Goal: Check status

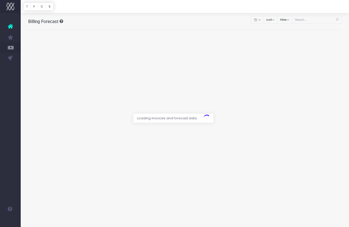
click at [318, 21] on div at bounding box center [174, 113] width 349 height 227
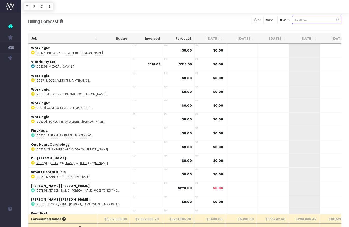
click at [318, 21] on input "text" at bounding box center [317, 20] width 50 height 8
paste input "24652"
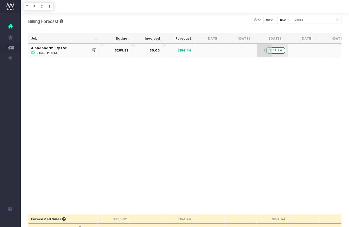
click at [264, 53] on span "+" at bounding box center [265, 50] width 16 height 13
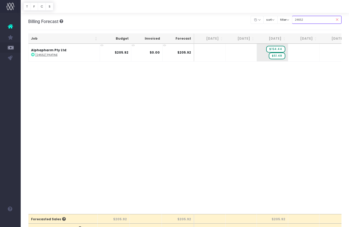
drag, startPoint x: 317, startPoint y: 20, endPoint x: 269, endPoint y: 15, distance: 47.9
click at [269, 15] on div "Clear Filters Hide [DATE] [DATE] [DATE] [DATE] [DATE] [DATE] [DATE] [DATE] [DAT…" at bounding box center [296, 20] width 91 height 11
paste input "368"
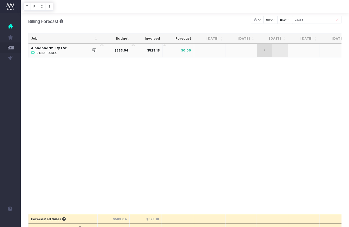
click at [268, 49] on span "+" at bounding box center [265, 50] width 16 height 13
drag, startPoint x: 313, startPoint y: 19, endPoint x: 252, endPoint y: 15, distance: 61.1
click at [252, 15] on div "Billing Forecast Overview of forecasted sales, cost and gross profit Clear Filt…" at bounding box center [185, 21] width 314 height 17
paste input "676"
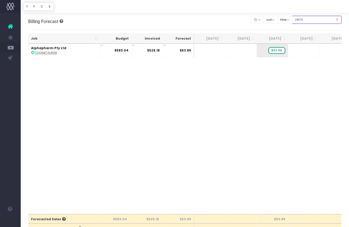
type input "24676"
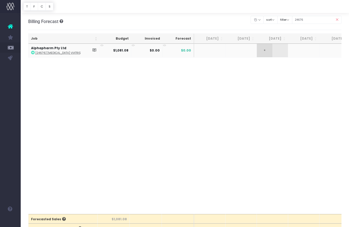
click at [264, 50] on span "+" at bounding box center [265, 50] width 16 height 13
click at [328, 190] on div "Job Budget Invoiced Forecast [DATE] Aug [DATE] Oct [DATE] Dec [DATE] Feb [DATE]…" at bounding box center [185, 129] width 314 height 170
